Goal: Obtain resource: Download file/media

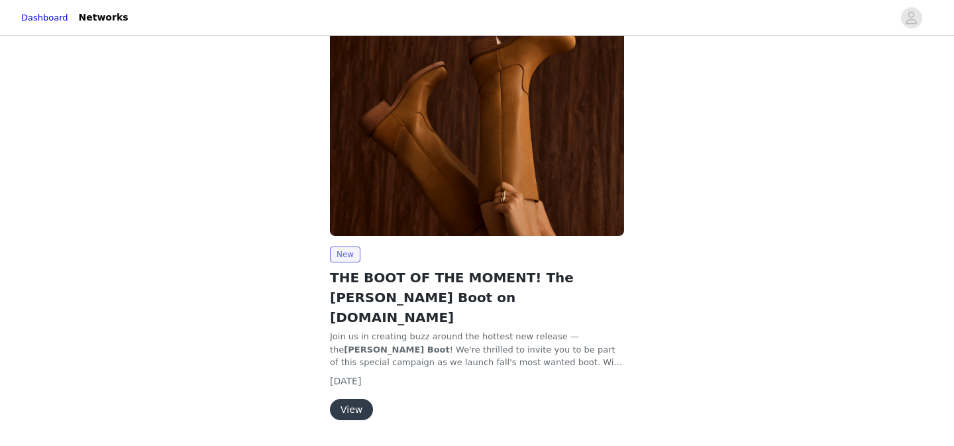
scroll to position [45, 0]
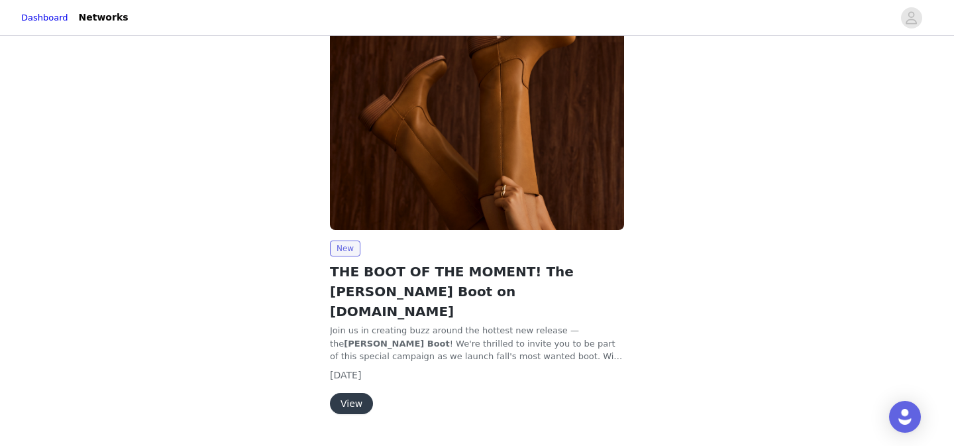
click at [355, 393] on button "View" at bounding box center [351, 403] width 43 height 21
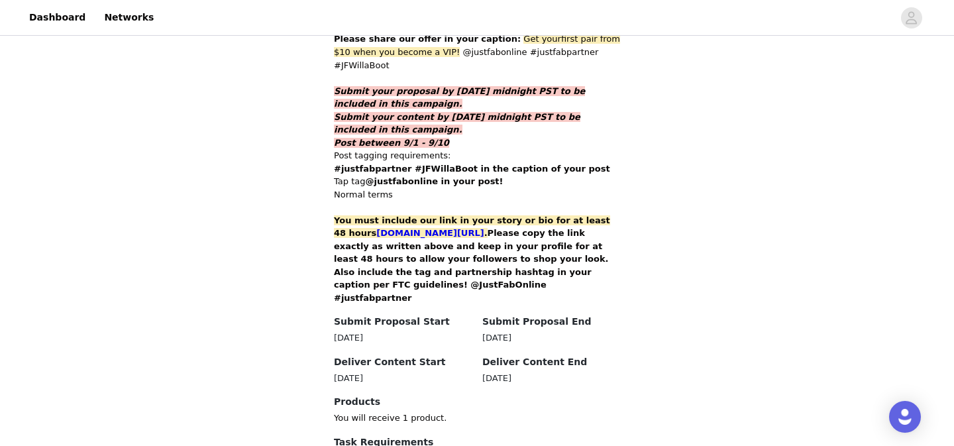
scroll to position [1065, 0]
